Goal: Task Accomplishment & Management: Manage account settings

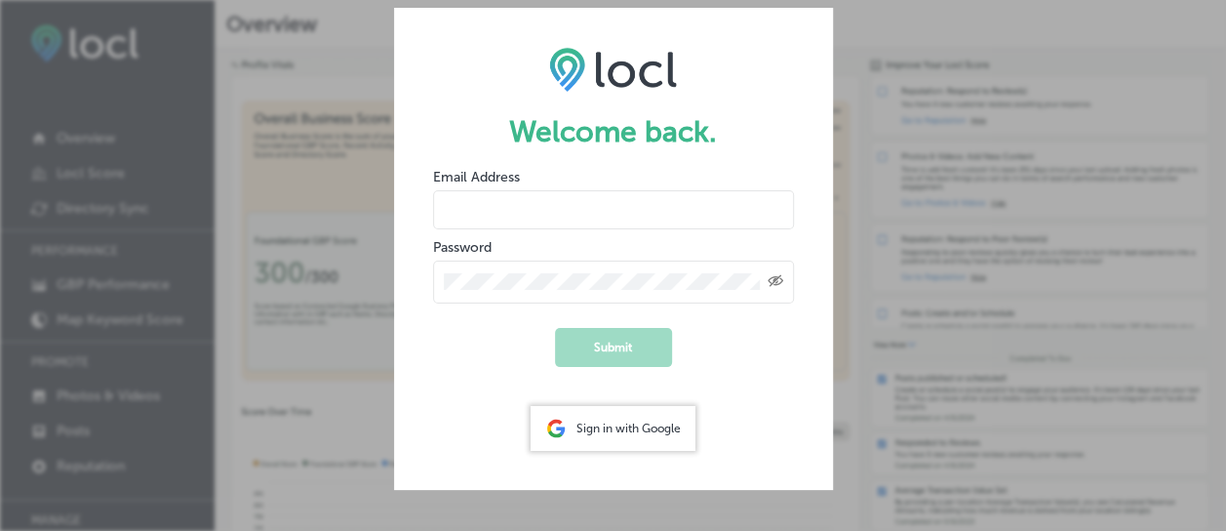
type input "[PERSON_NAME][EMAIL_ADDRESS][DOMAIN_NAME]"
click at [600, 353] on button "Submit" at bounding box center [613, 347] width 117 height 39
